Goal: Navigation & Orientation: Find specific page/section

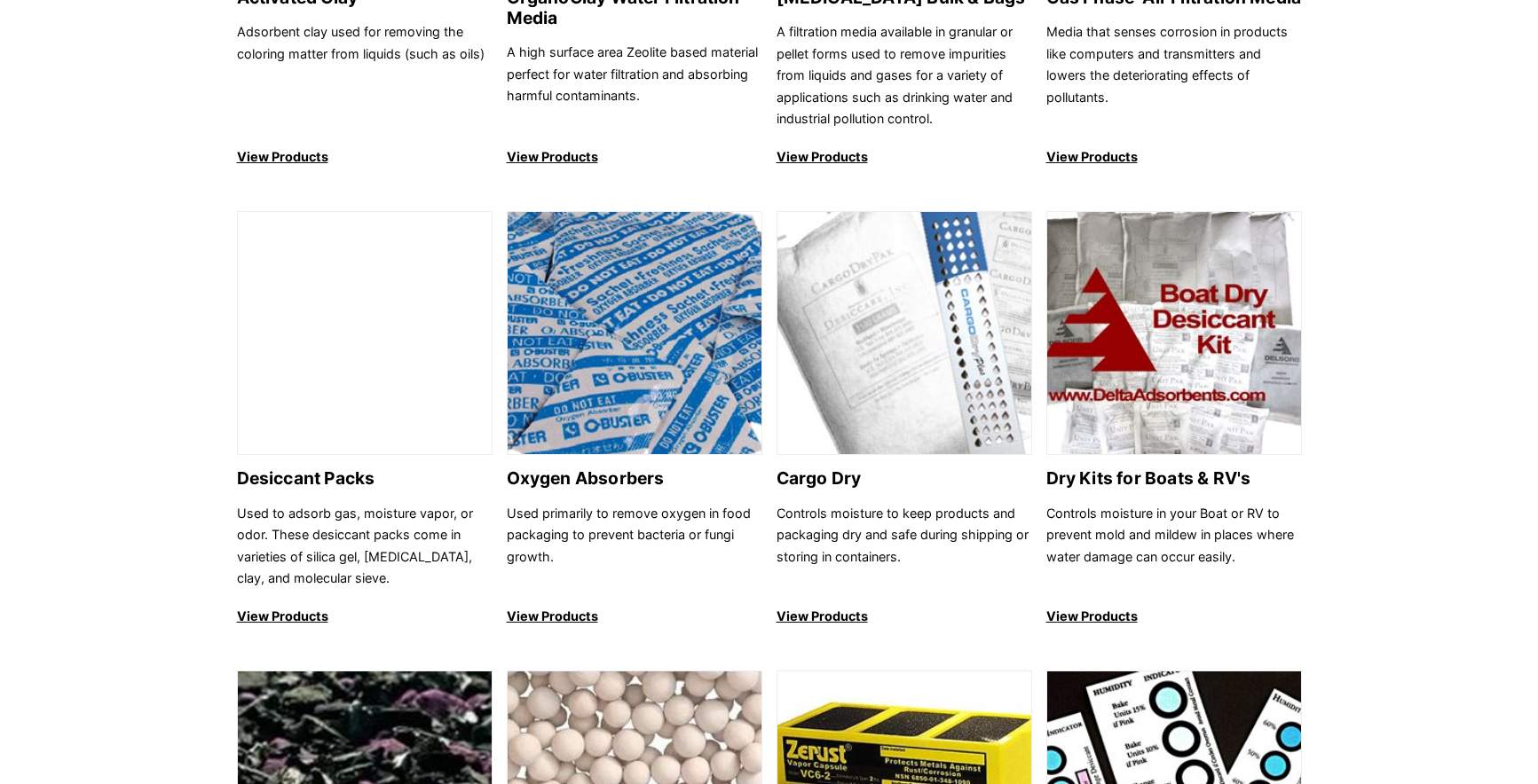
scroll to position [1065, 0]
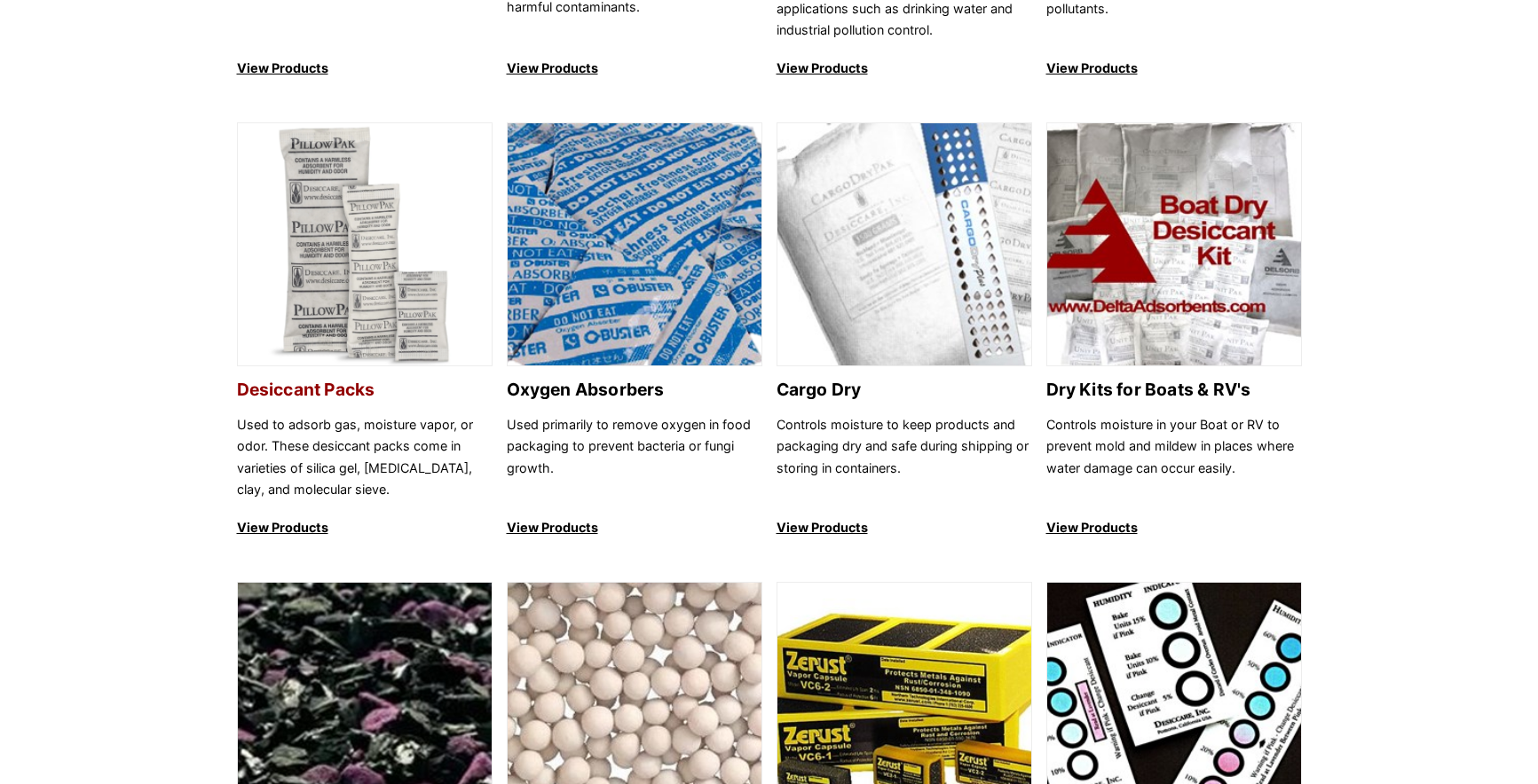
click at [329, 291] on img at bounding box center [364, 245] width 254 height 244
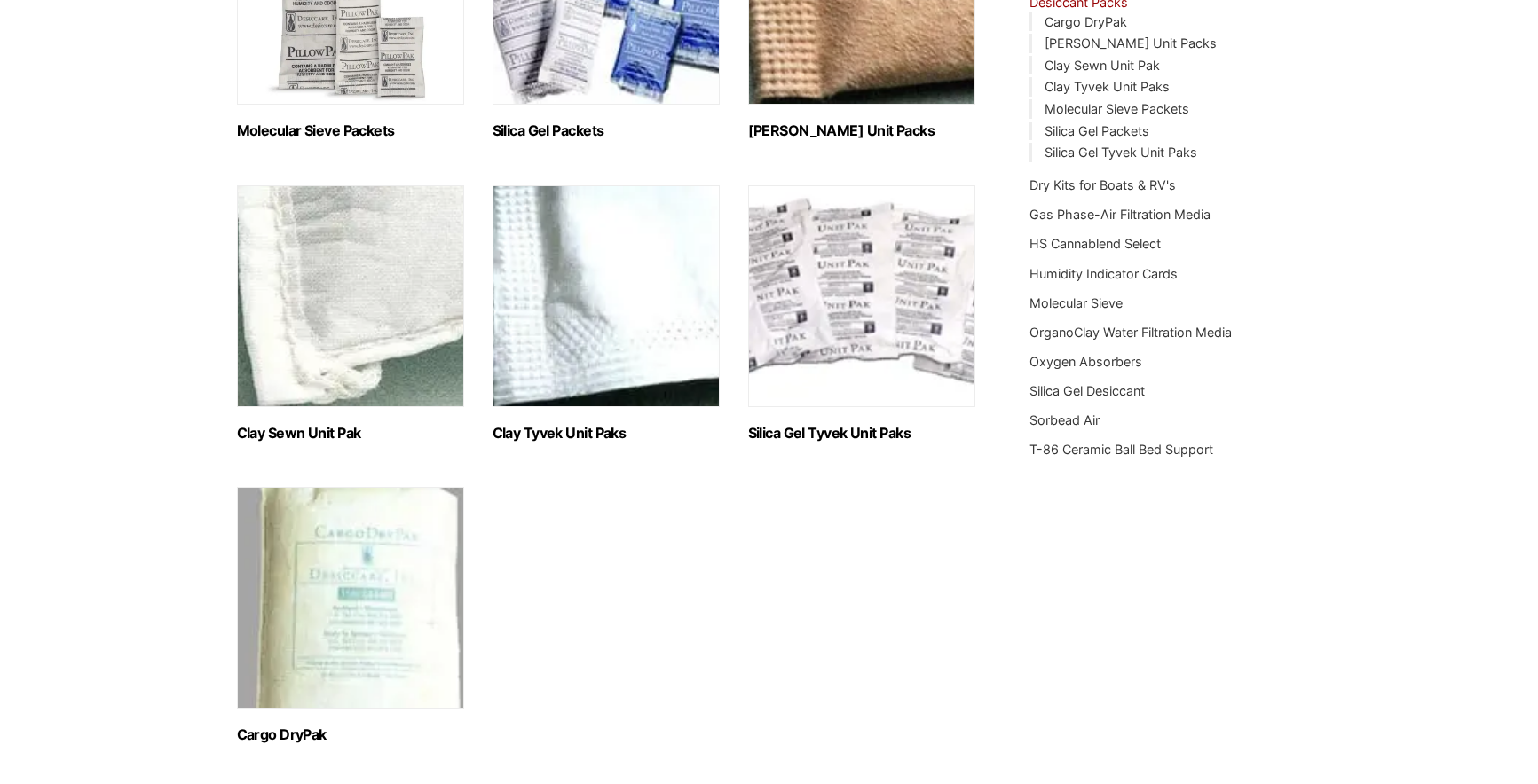
scroll to position [443, 0]
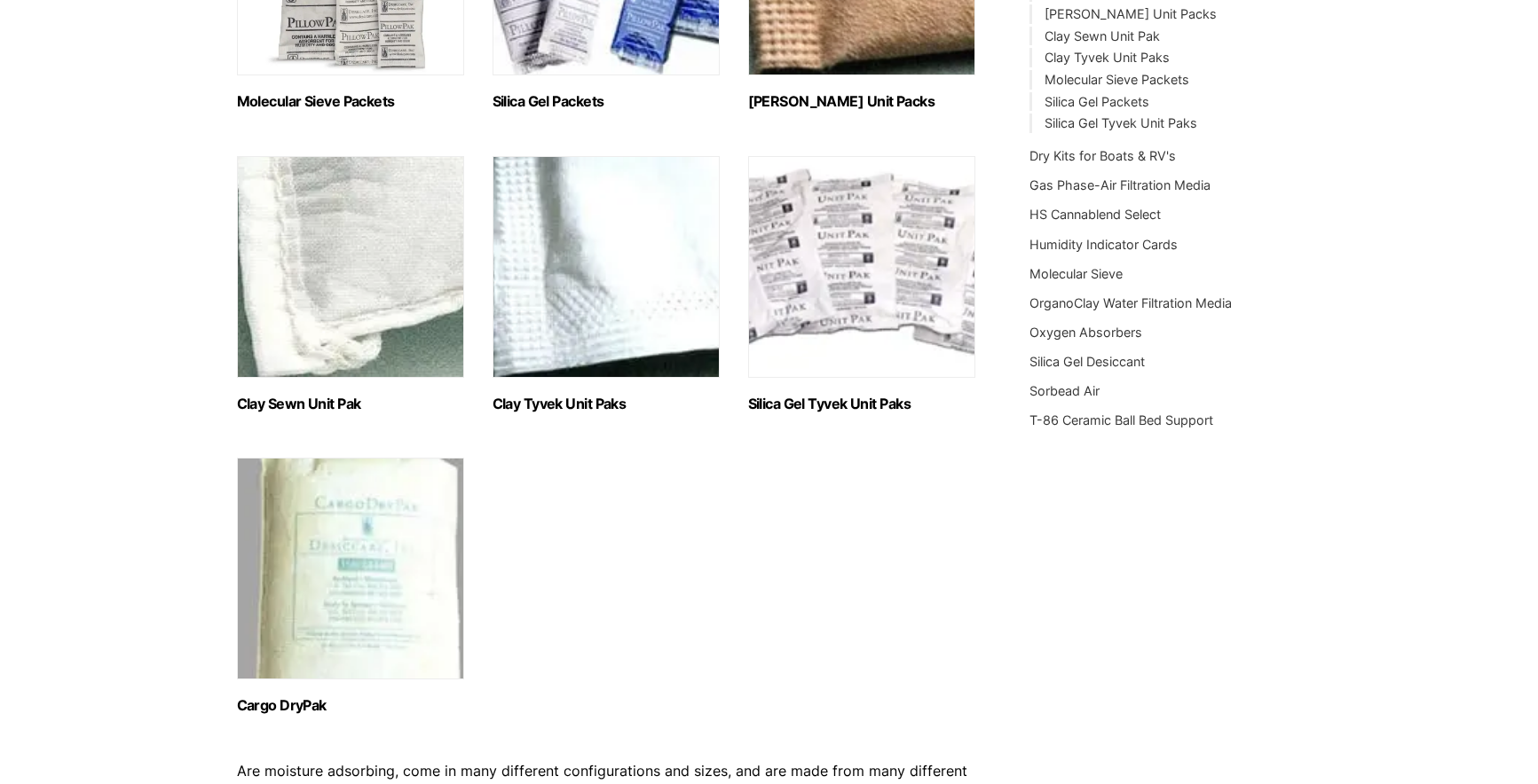
click at [799, 303] on img "Visit product category Silica Gel Tyvek Unit Paks" at bounding box center [862, 267] width 228 height 222
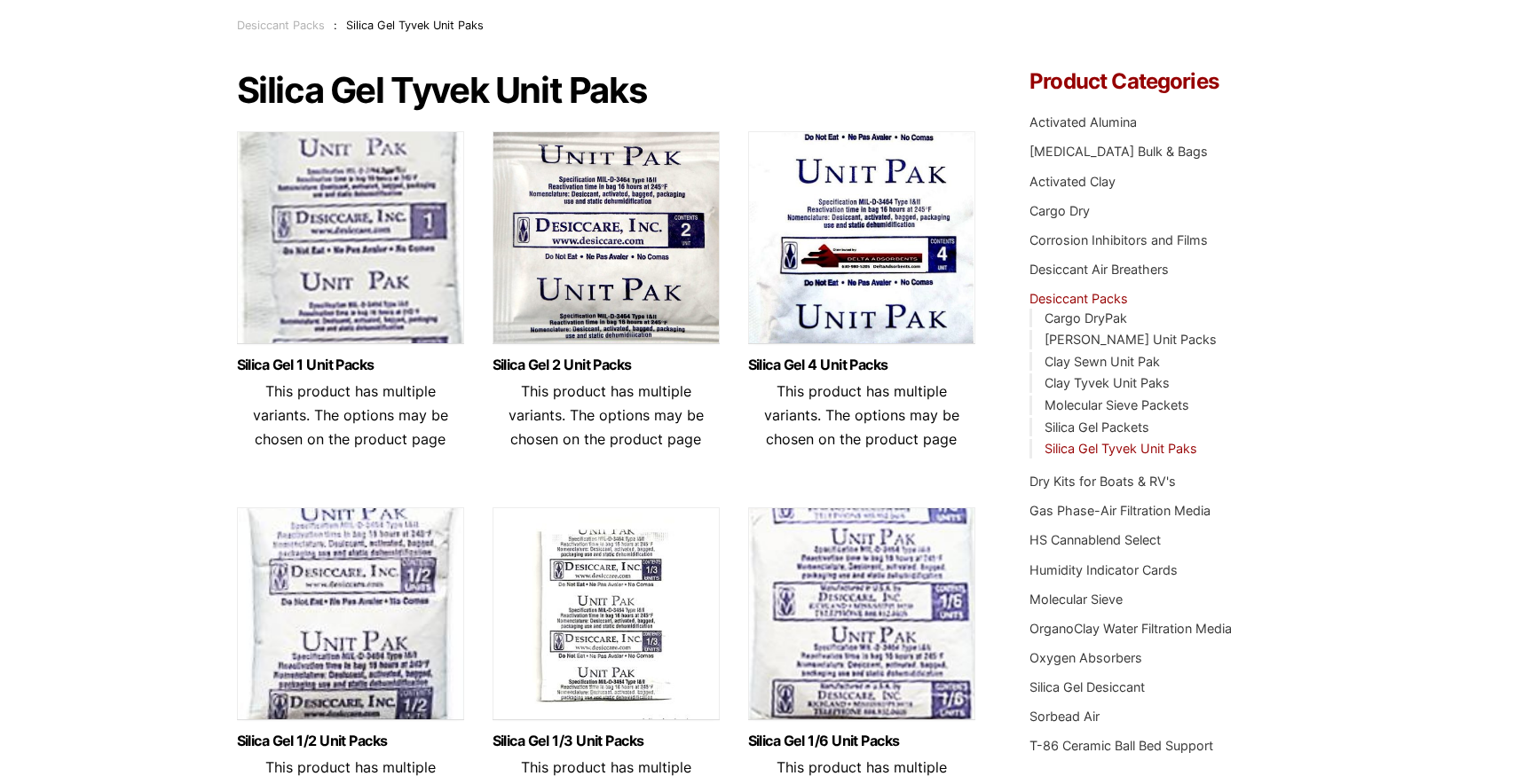
scroll to position [89, 0]
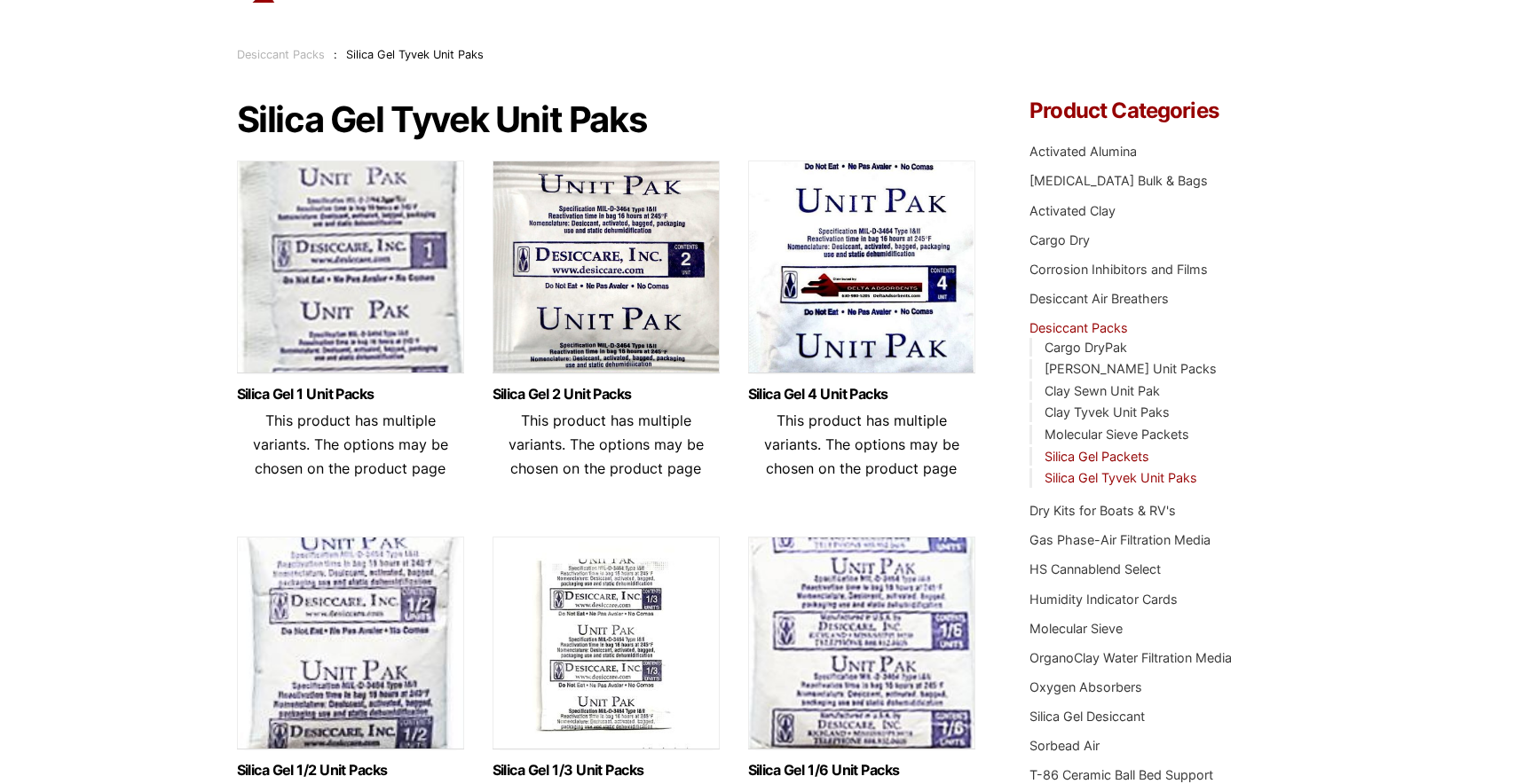
click at [1077, 458] on link "Silica Gel Packets" at bounding box center [1097, 456] width 104 height 15
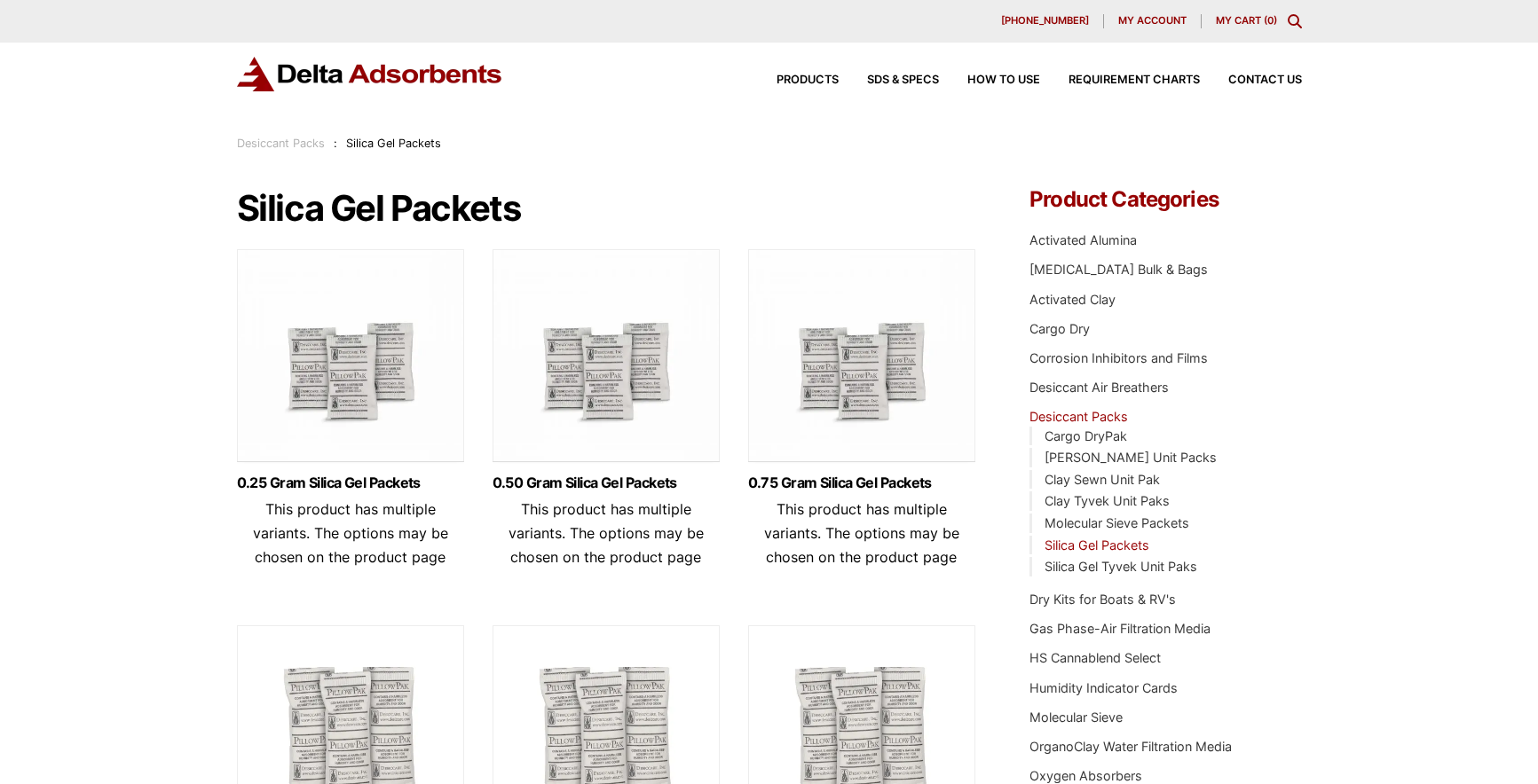
scroll to position [89, 0]
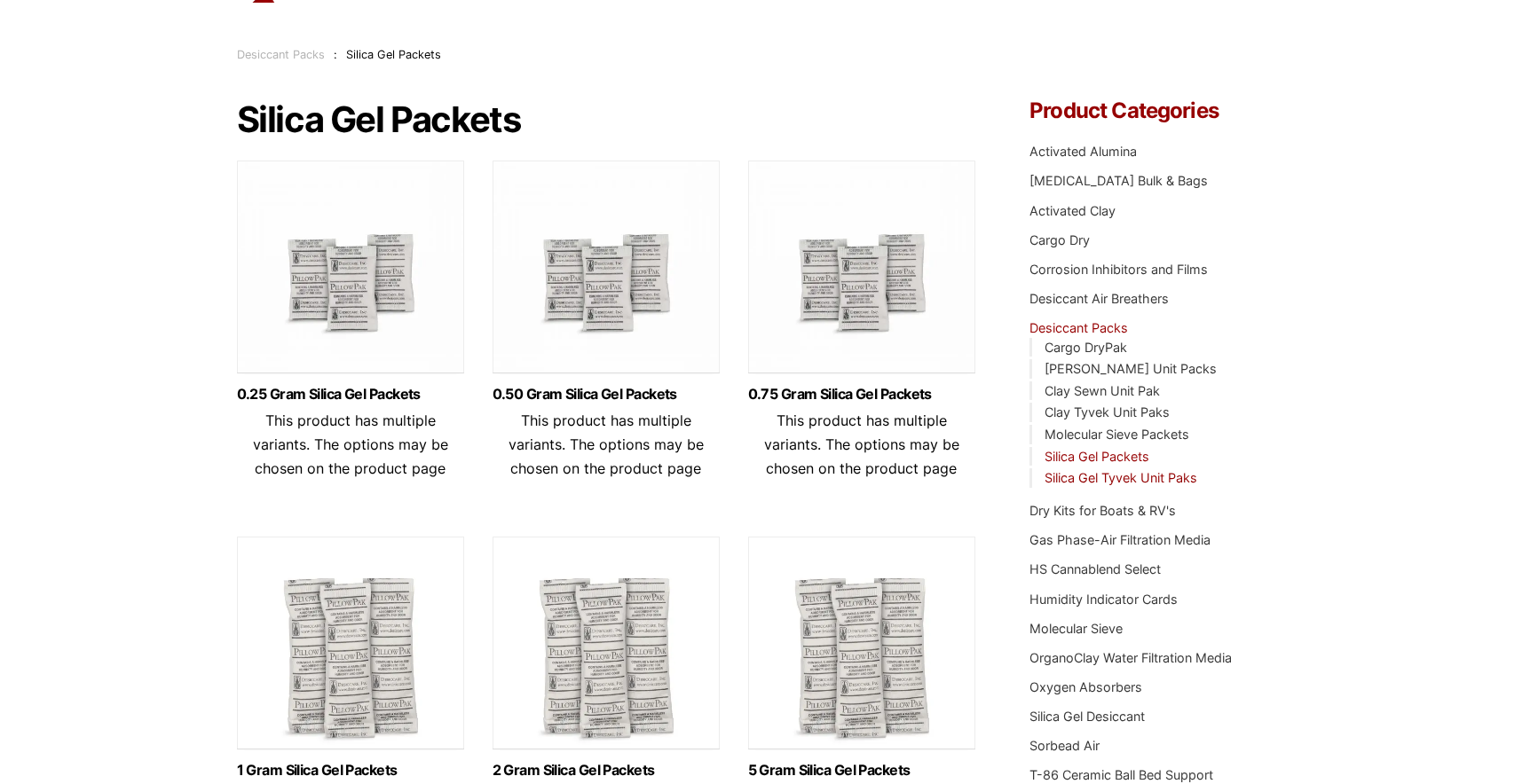
click at [1140, 479] on link "Silica Gel Tyvek Unit Paks" at bounding box center [1122, 477] width 153 height 15
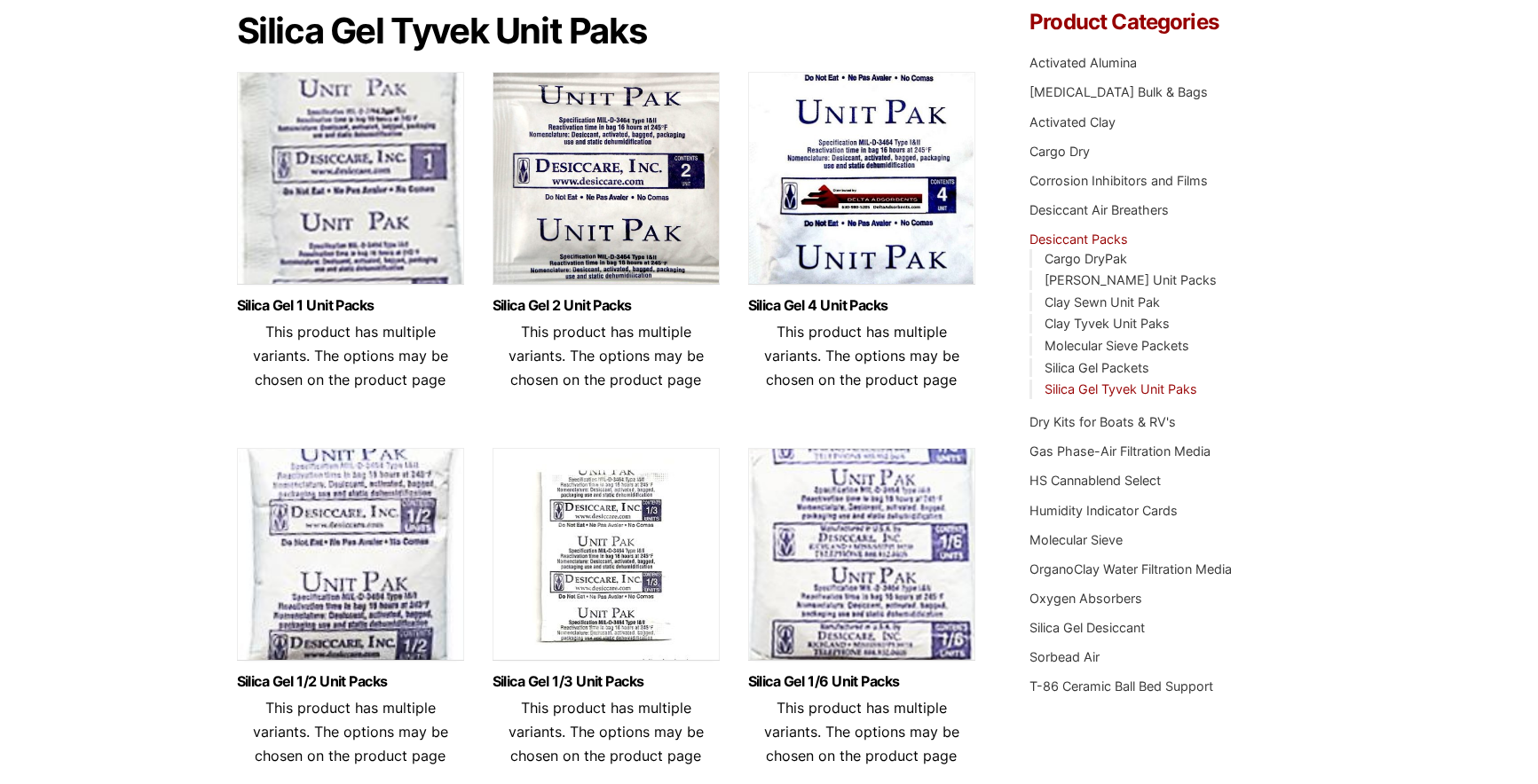
scroll to position [266, 0]
